Goal: Information Seeking & Learning: Understand process/instructions

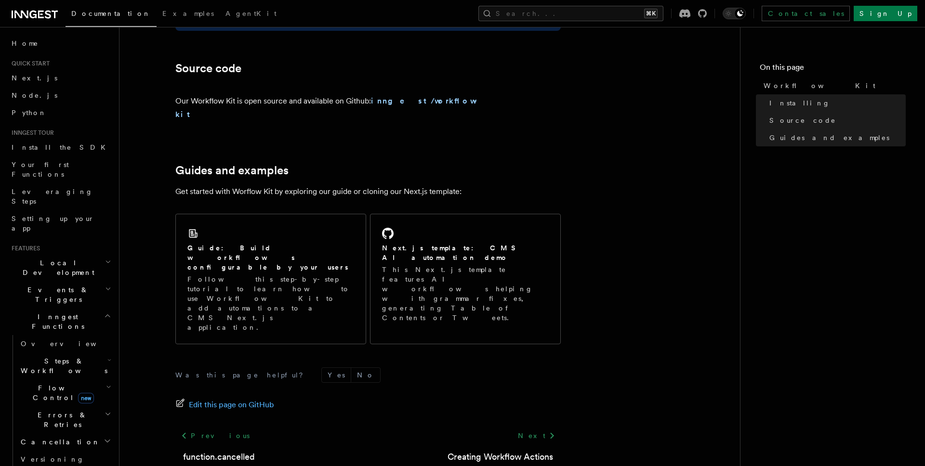
scroll to position [536, 0]
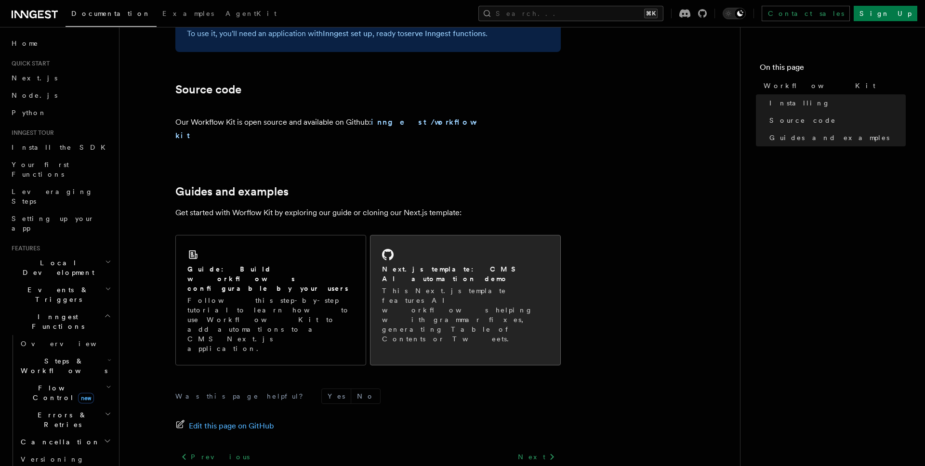
click at [433, 286] on p "This Next.js template features AI workflows helping with grammar fixes, generat…" at bounding box center [465, 315] width 167 height 58
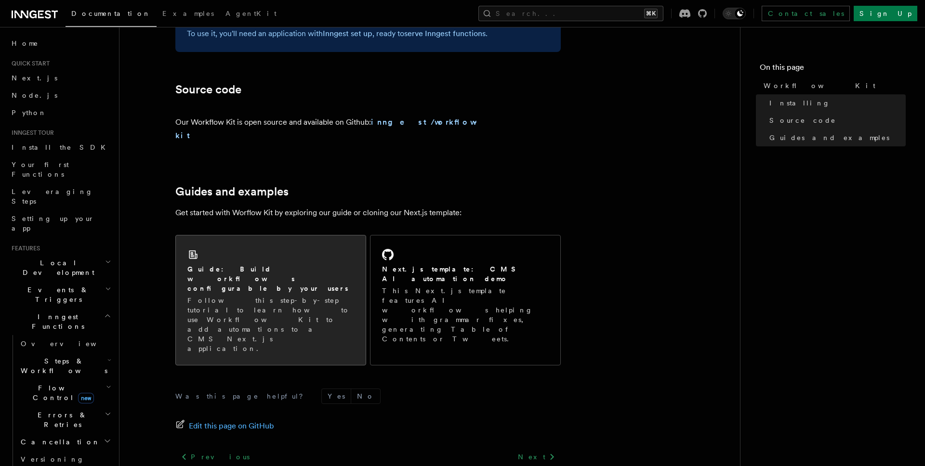
click at [254, 245] on div "Guide: Build workflows configurable by your users Follow this step-by-step tuto…" at bounding box center [271, 301] width 190 height 130
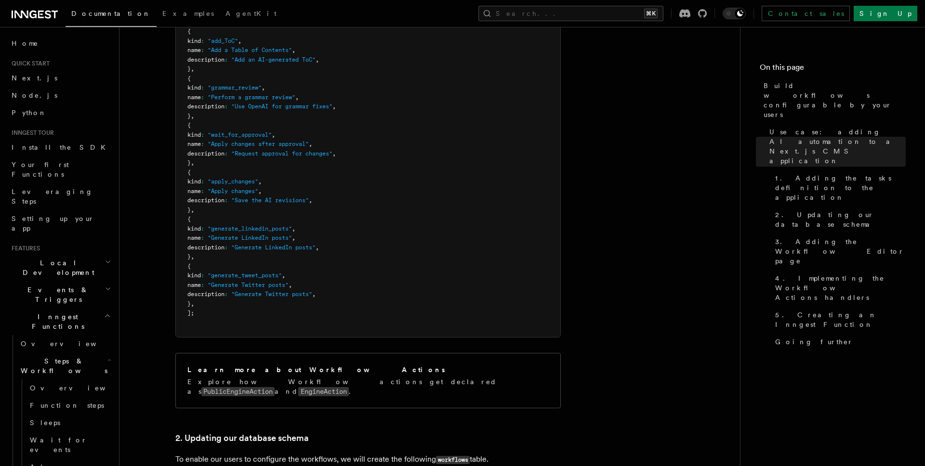
scroll to position [1007, 0]
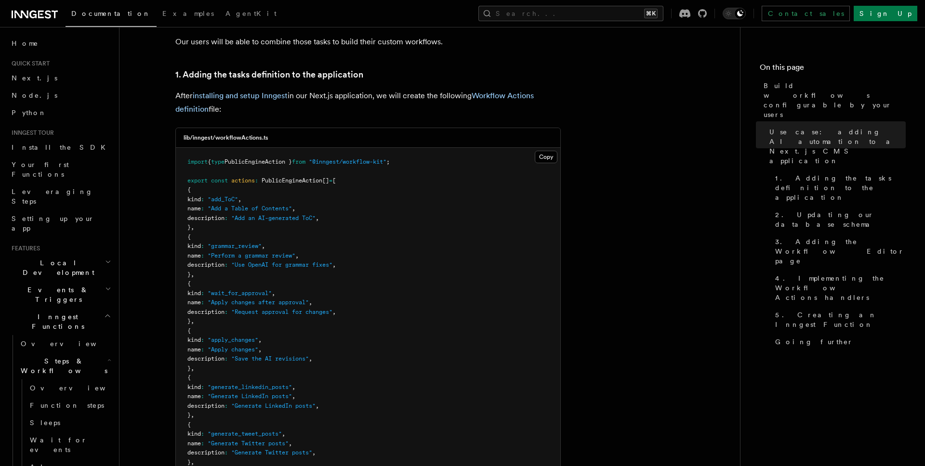
drag, startPoint x: 199, startPoint y: 147, endPoint x: 318, endPoint y: 157, distance: 119.4
click at [319, 157] on pre "import { type PublicEngineAction } from "@inngest/workflow-kit" ; export const …" at bounding box center [368, 322] width 384 height 348
drag, startPoint x: 369, startPoint y: 166, endPoint x: 208, endPoint y: 157, distance: 161.1
click at [208, 157] on pre "import { type PublicEngineAction } from "@inngest/workflow-kit" ; export const …" at bounding box center [368, 322] width 384 height 348
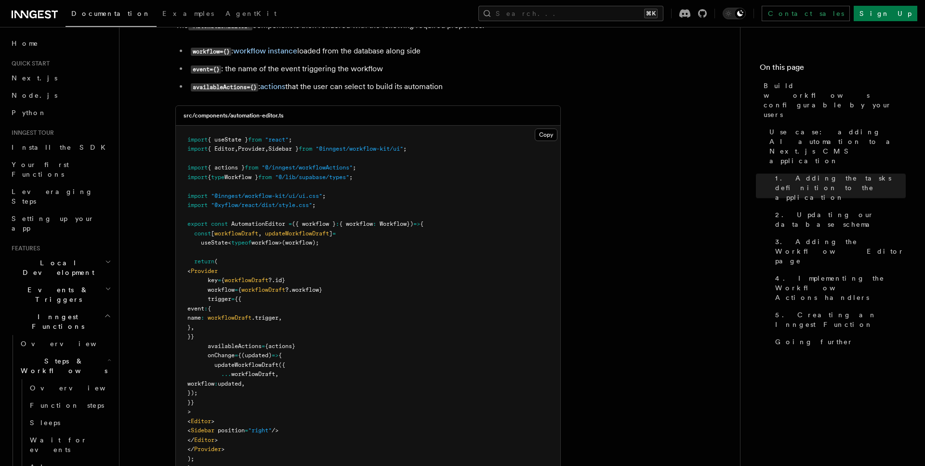
scroll to position [2268, 0]
